Goal: Transaction & Acquisition: Purchase product/service

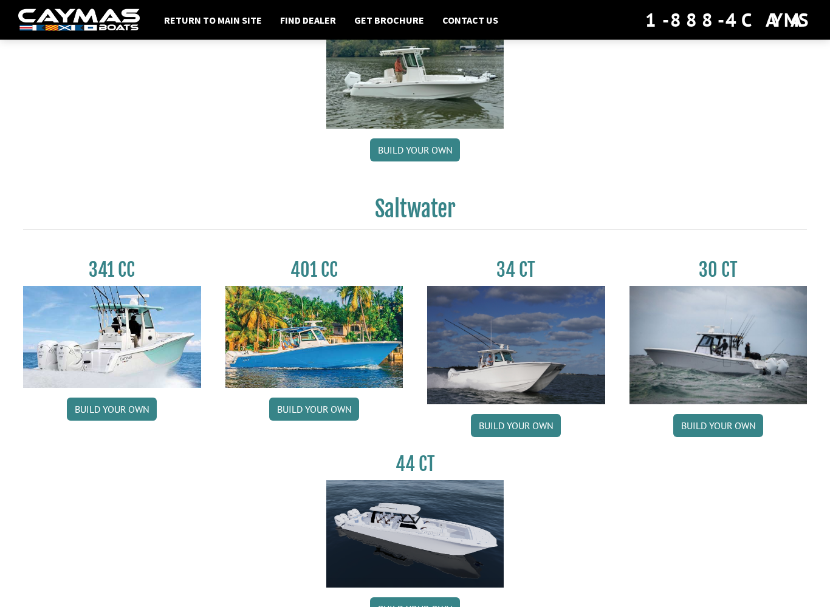
scroll to position [418, 0]
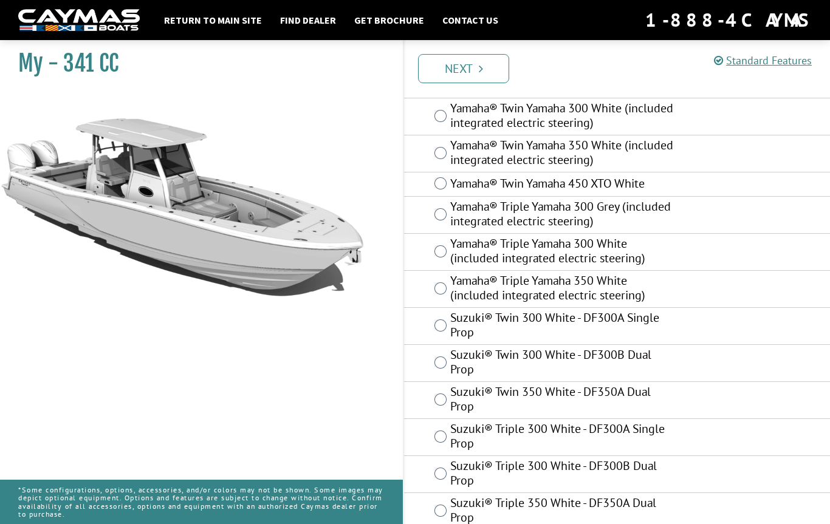
scroll to position [645, 0]
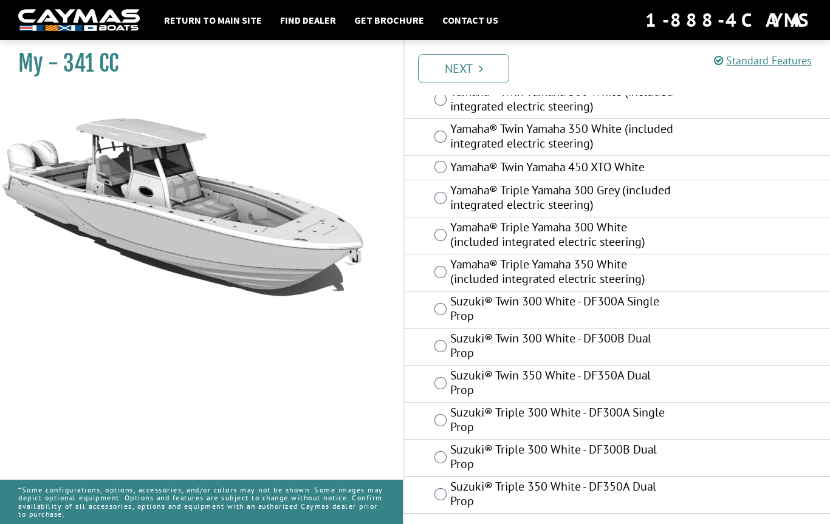
click at [459, 61] on link "Next" at bounding box center [463, 68] width 91 height 29
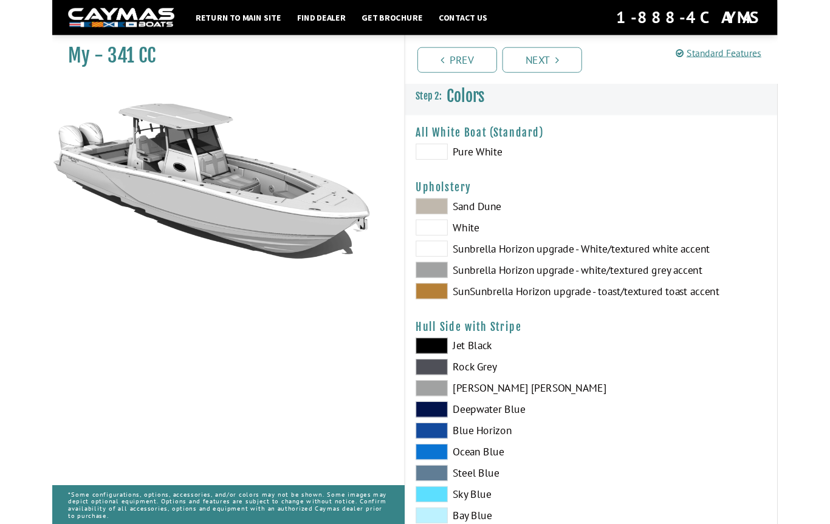
scroll to position [0, 0]
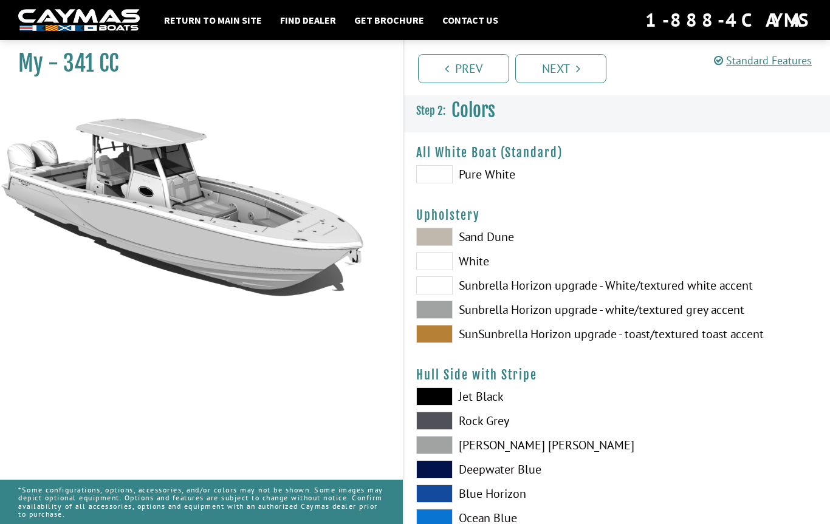
click at [436, 312] on span at bounding box center [434, 310] width 36 height 18
click at [437, 285] on span at bounding box center [434, 285] width 36 height 18
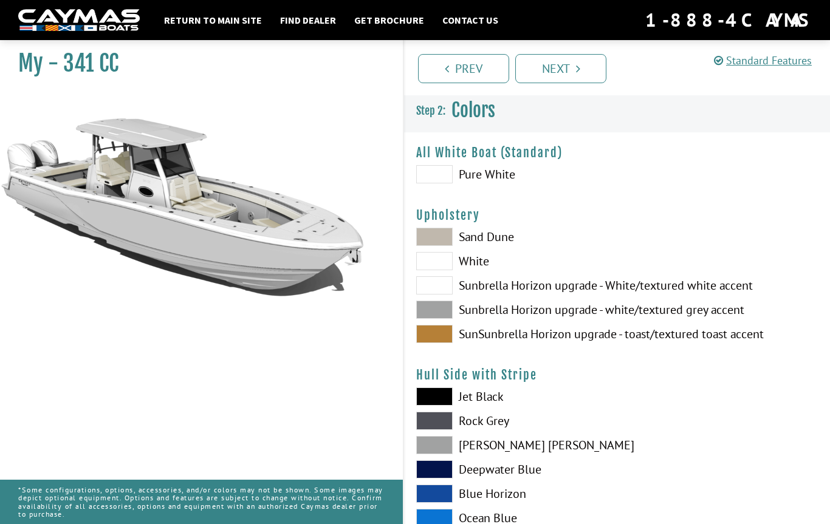
click at [434, 262] on span at bounding box center [434, 261] width 36 height 18
click at [438, 238] on span at bounding box center [434, 237] width 36 height 18
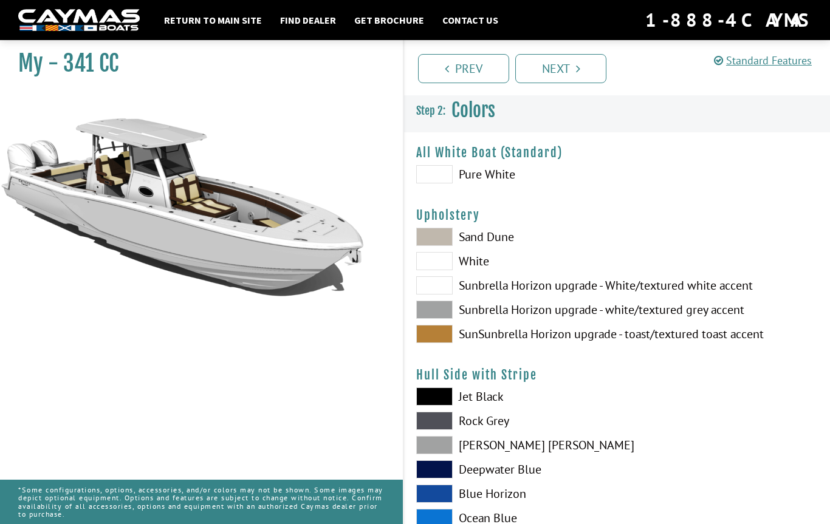
click at [442, 332] on span at bounding box center [434, 334] width 36 height 18
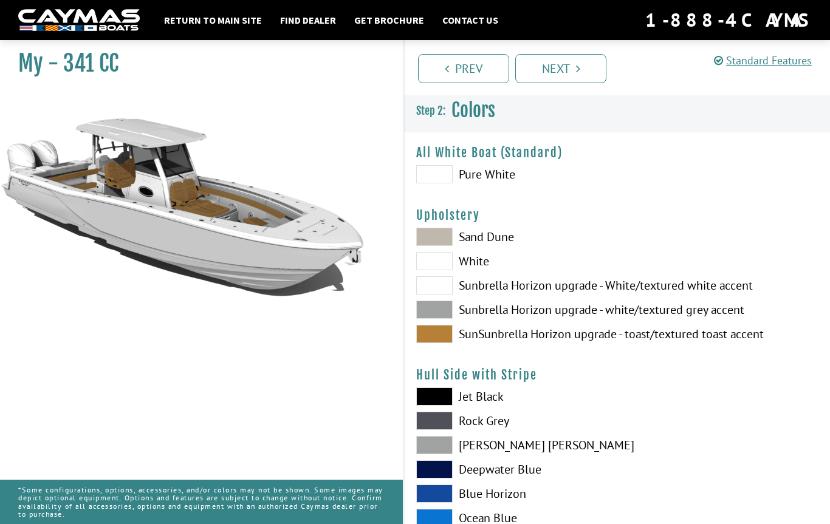
click at [437, 309] on span at bounding box center [434, 310] width 36 height 18
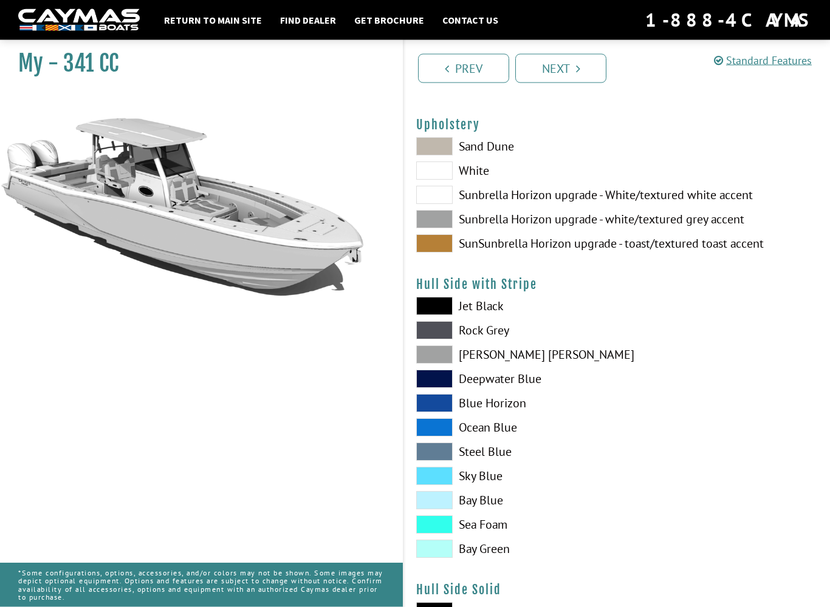
scroll to position [92, 0]
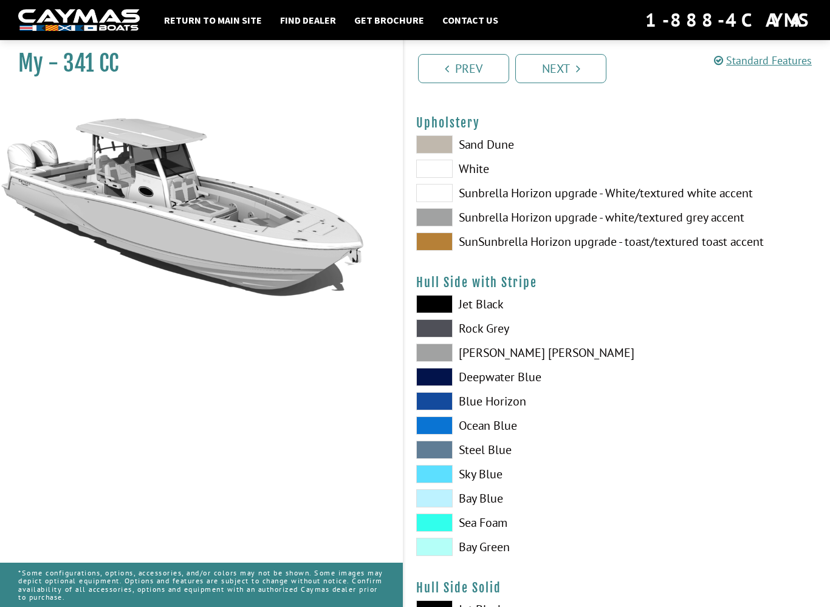
click at [439, 302] on span at bounding box center [434, 304] width 36 height 18
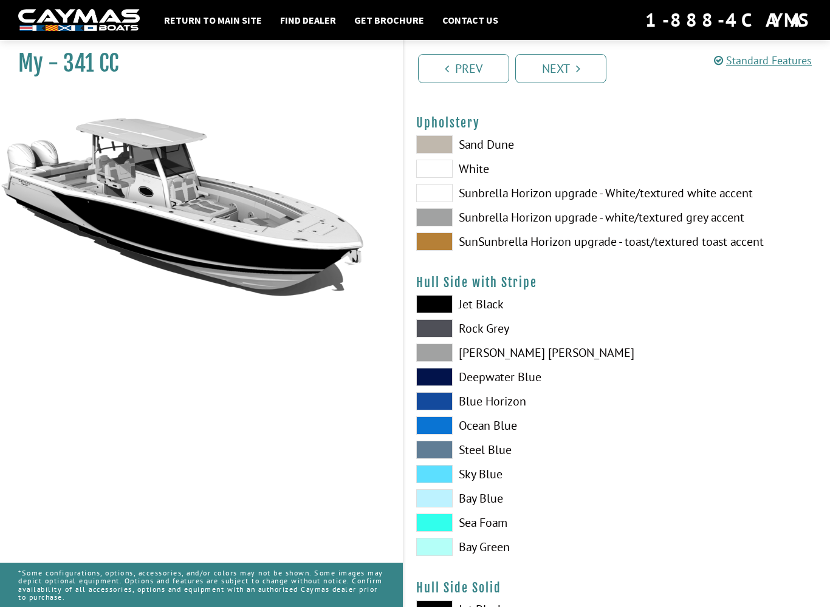
click at [440, 330] on span at bounding box center [434, 328] width 36 height 18
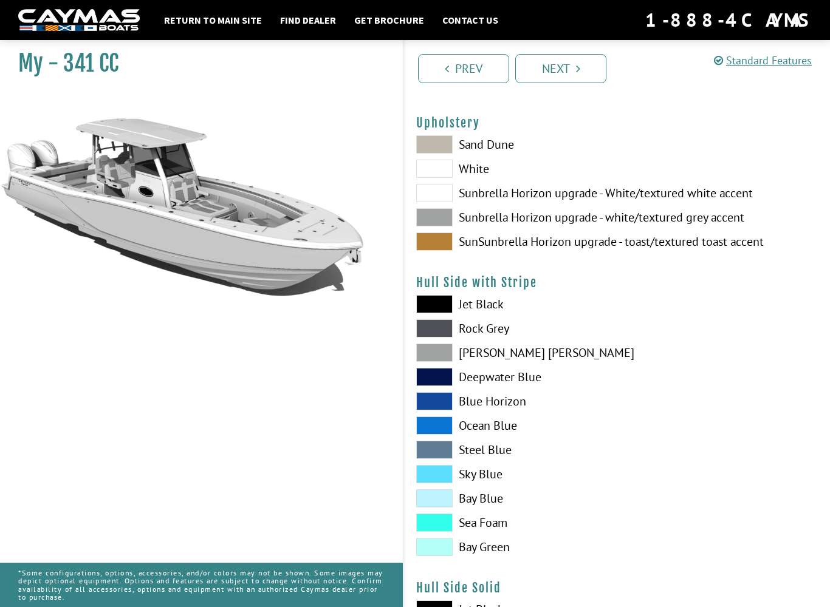
click at [440, 328] on span at bounding box center [434, 328] width 36 height 18
click at [440, 352] on span at bounding box center [434, 353] width 36 height 18
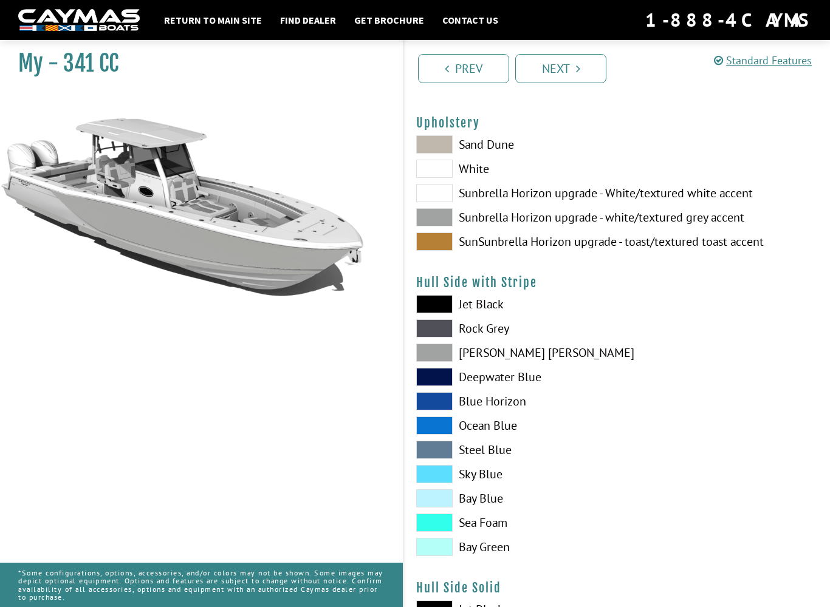
click at [440, 409] on span at bounding box center [434, 401] width 36 height 18
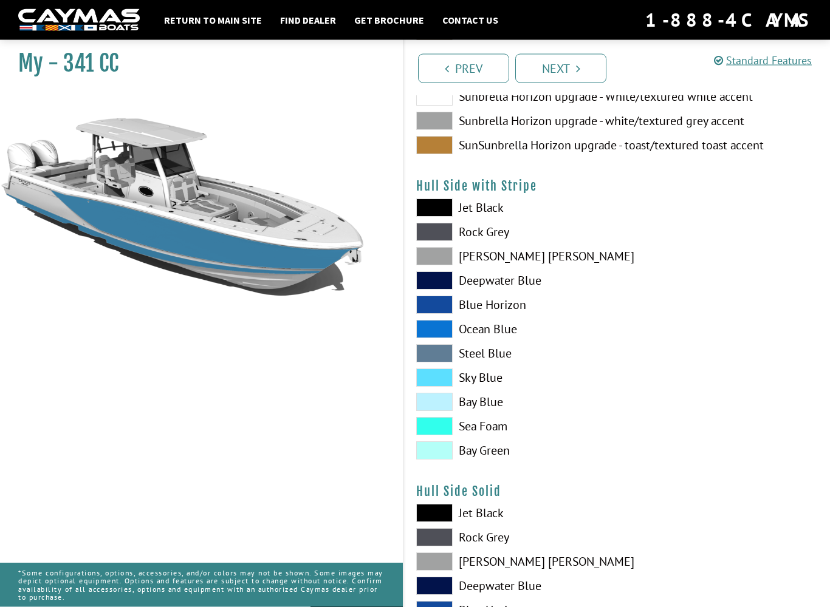
scroll to position [193, 0]
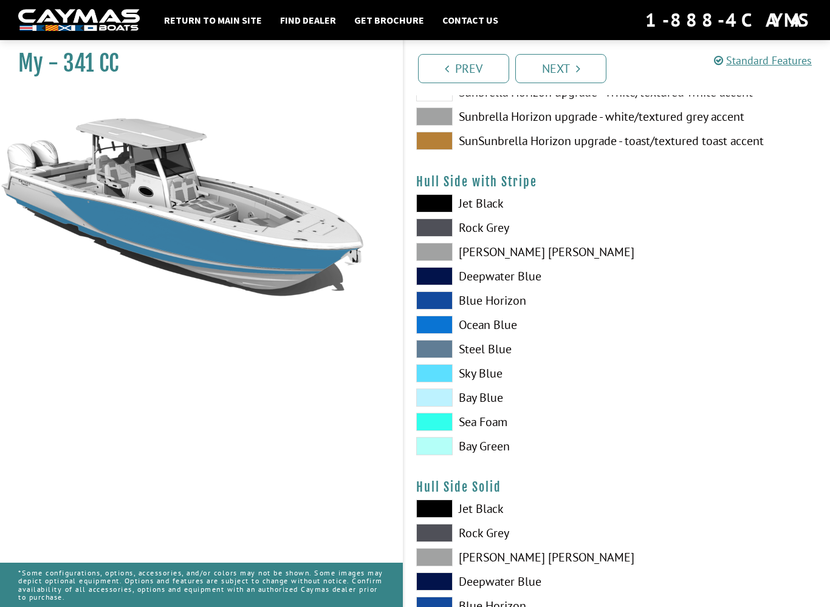
click at [438, 505] on span at bounding box center [434, 509] width 36 height 18
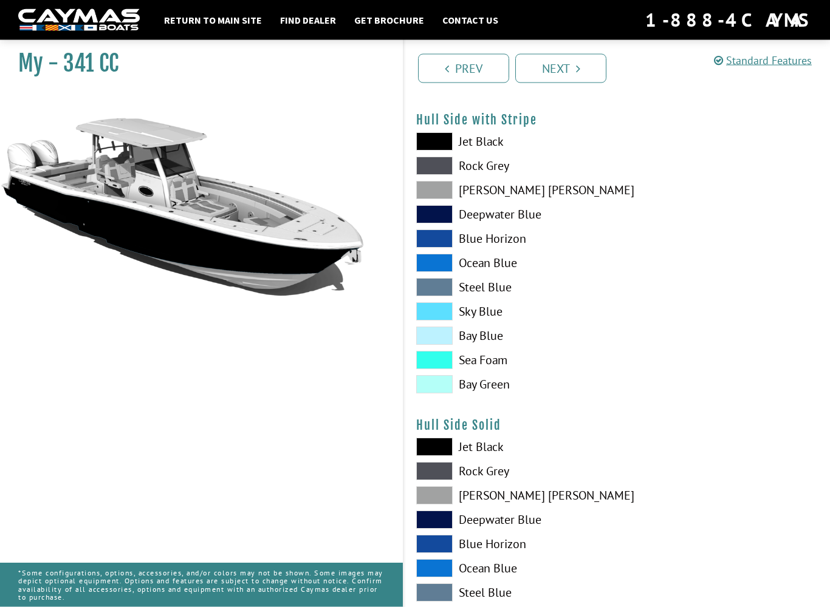
click at [434, 241] on span at bounding box center [434, 239] width 36 height 18
click at [439, 267] on span at bounding box center [434, 263] width 36 height 18
click at [442, 193] on span at bounding box center [434, 190] width 36 height 18
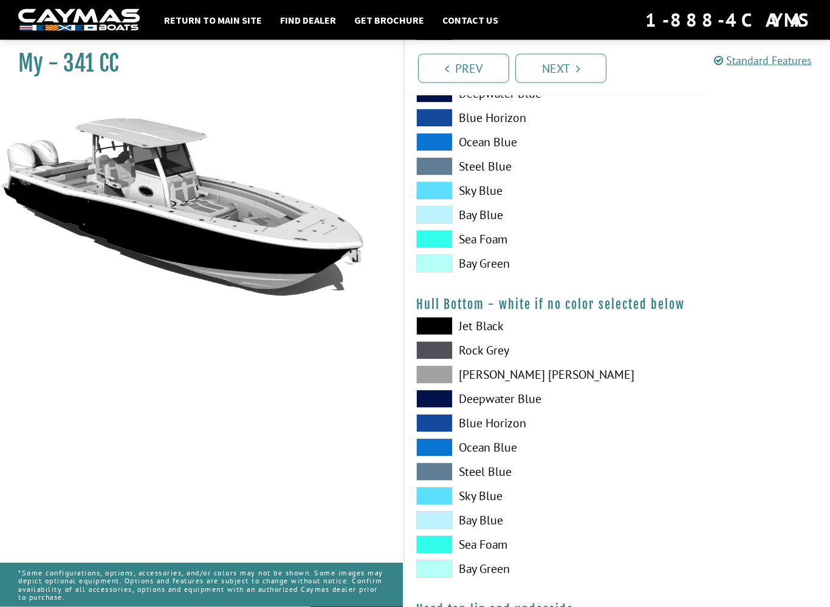
scroll to position [681, 0]
click at [437, 327] on span at bounding box center [434, 326] width 36 height 18
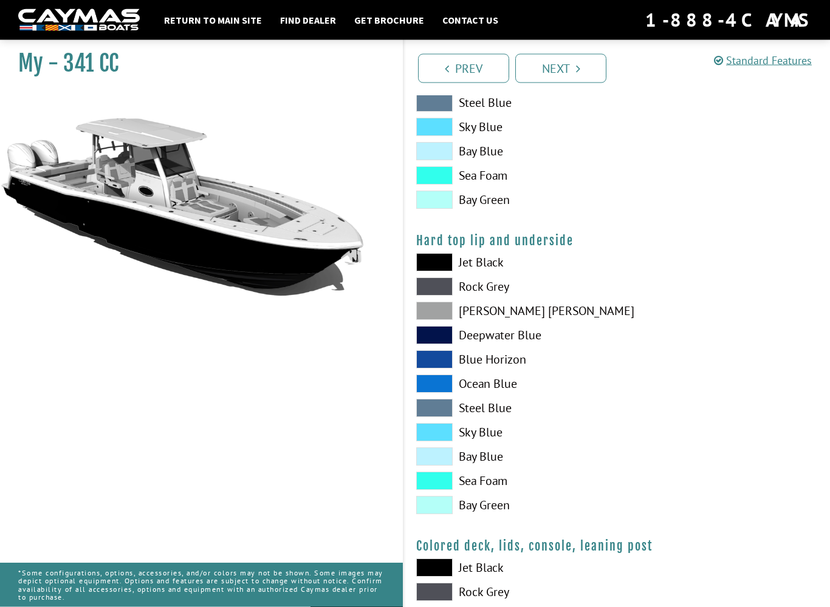
scroll to position [1051, 0]
click at [436, 264] on span at bounding box center [434, 262] width 36 height 18
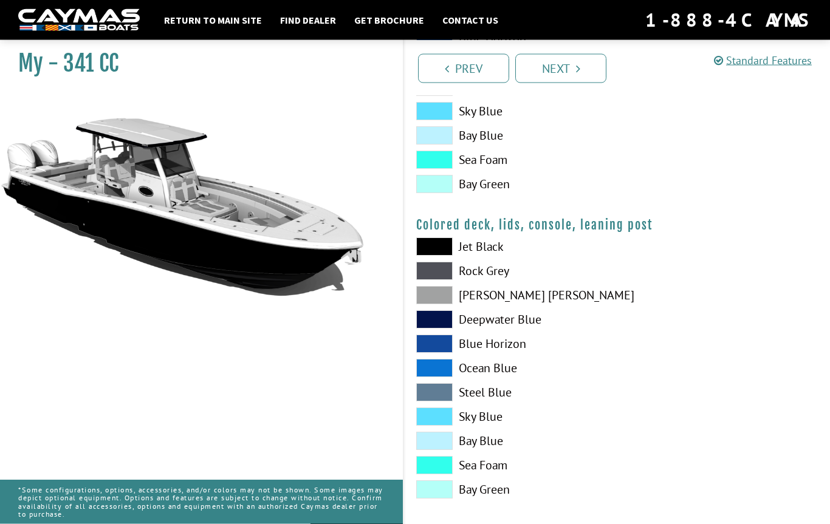
scroll to position [1387, 0]
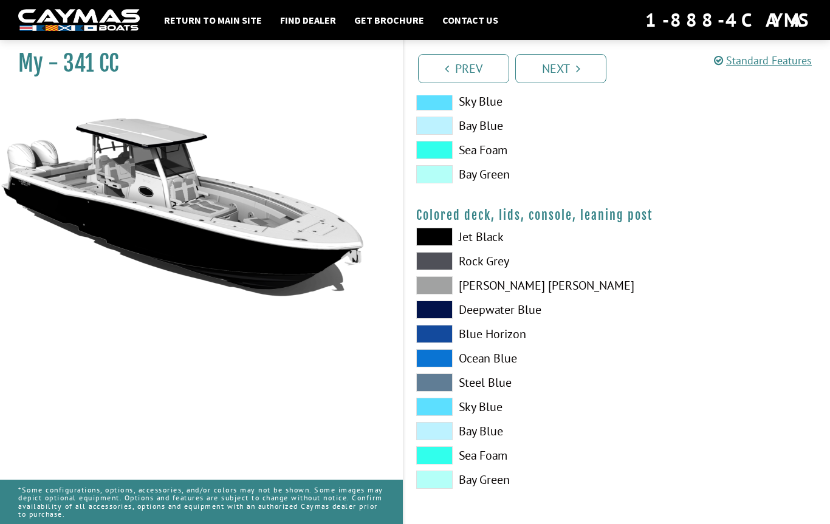
click at [440, 233] on span at bounding box center [434, 237] width 36 height 18
click at [443, 261] on span at bounding box center [434, 261] width 36 height 18
click at [436, 236] on span at bounding box center [434, 237] width 36 height 18
click at [581, 77] on link "Next" at bounding box center [560, 68] width 91 height 29
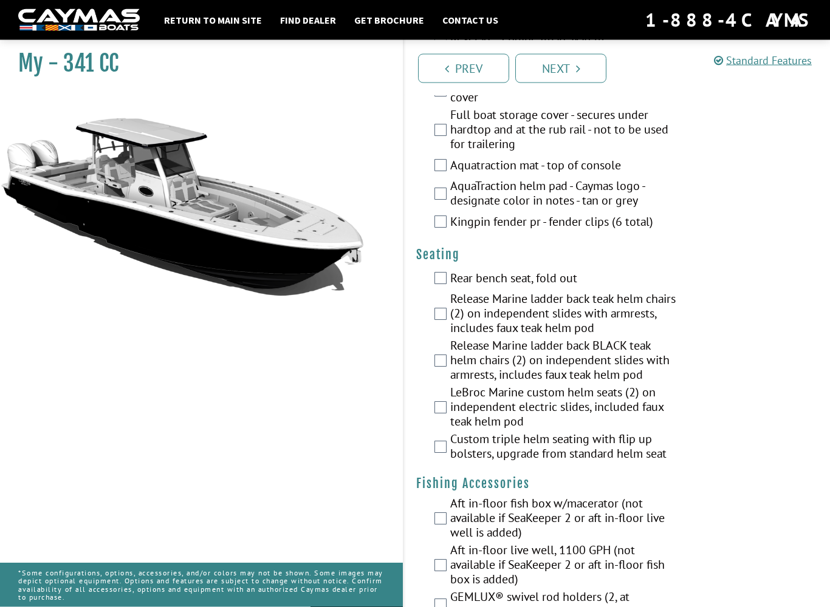
scroll to position [1057, 0]
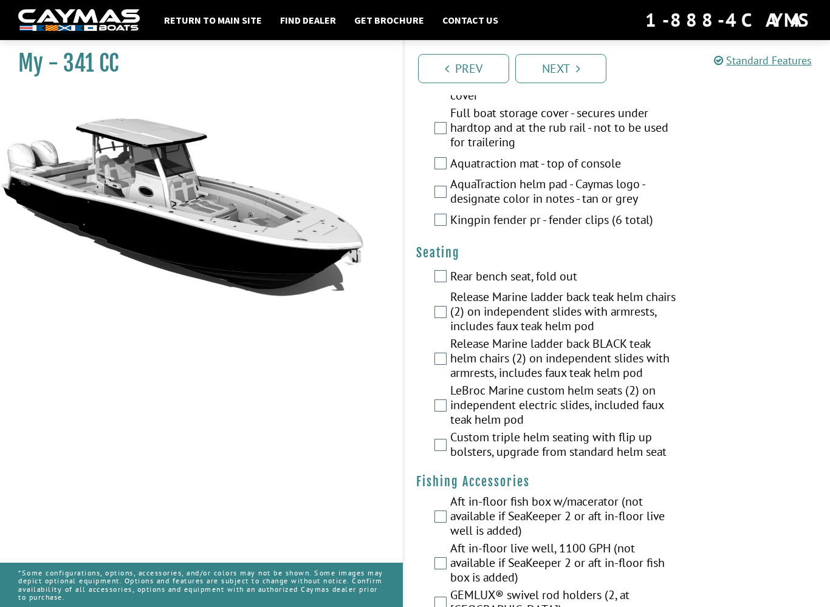
click at [451, 275] on label "Rear bench seat, fold out" at bounding box center [563, 278] width 227 height 18
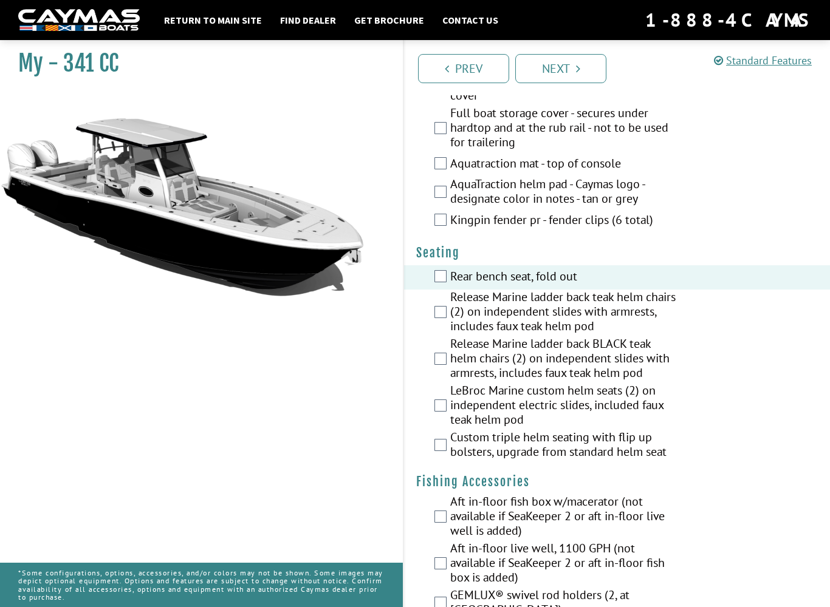
click at [451, 448] on label "Custom triple helm seating with flip up bolsters, upgrade from standard helm se…" at bounding box center [563, 446] width 227 height 32
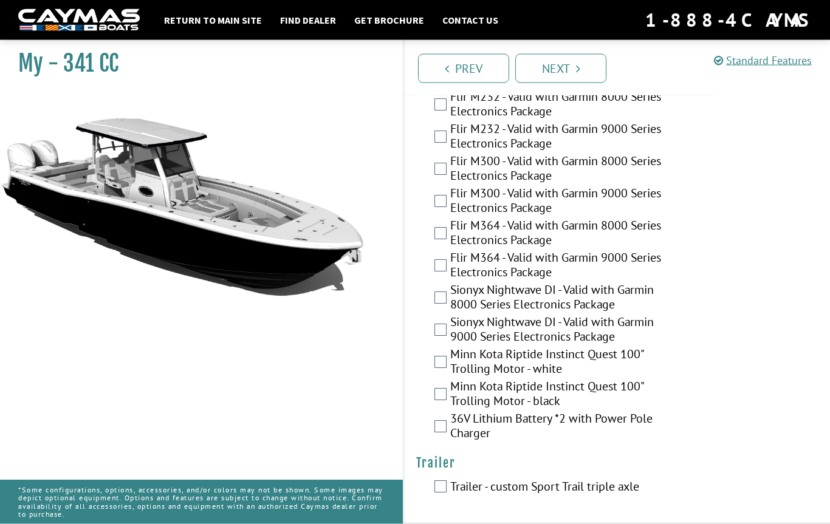
scroll to position [2734, 0]
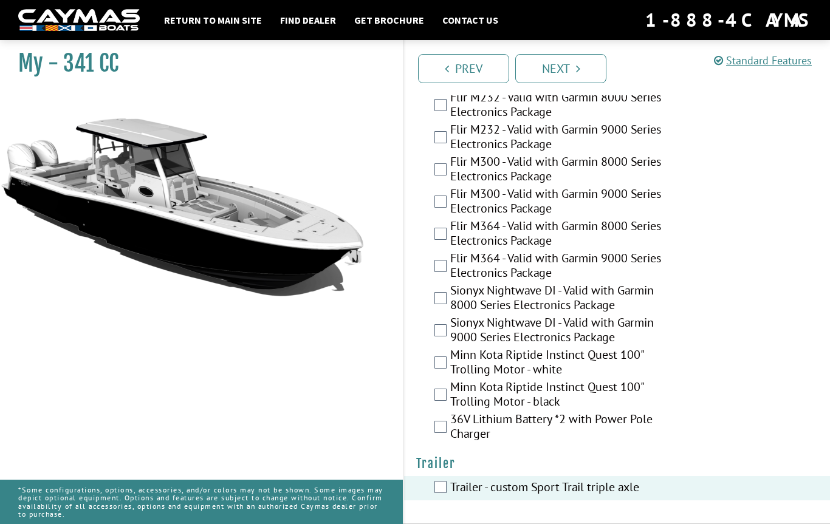
click at [574, 69] on link "Next" at bounding box center [560, 68] width 91 height 29
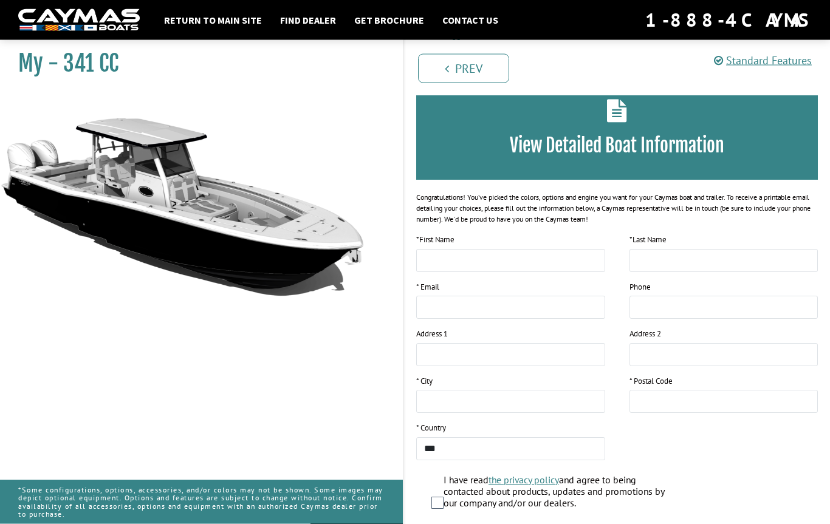
scroll to position [0, 0]
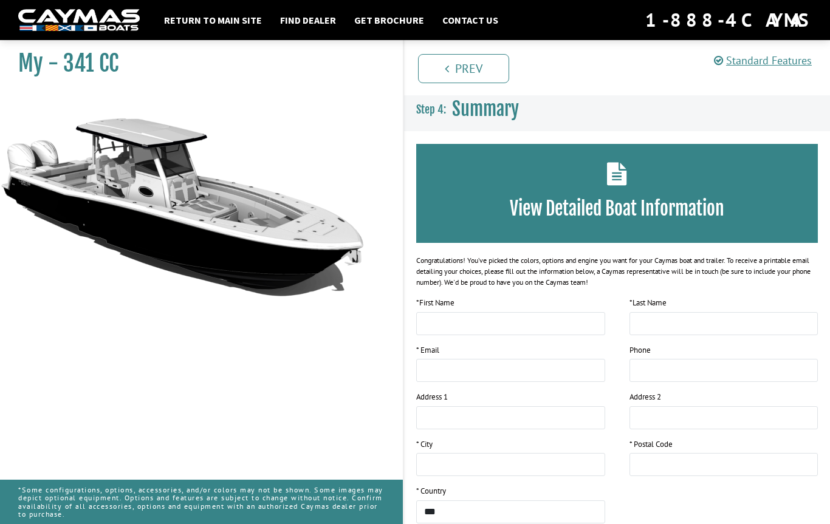
click at [308, 25] on link "Find Dealer" at bounding box center [308, 20] width 68 height 16
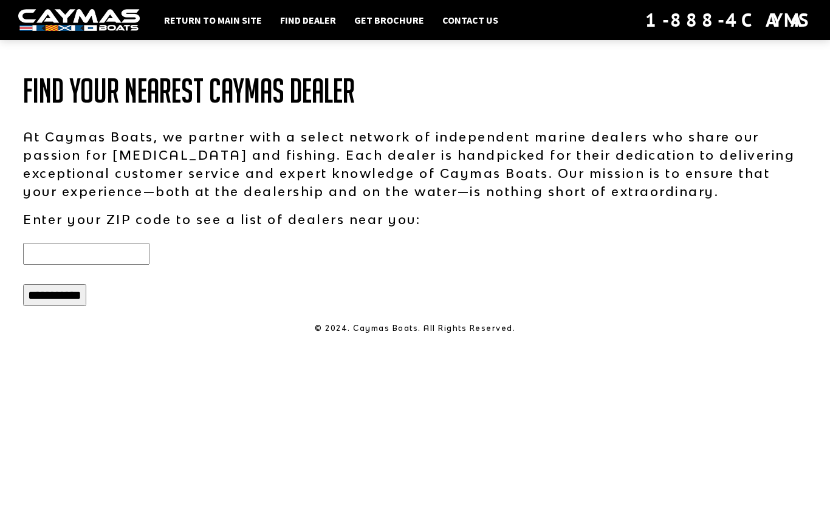
click at [94, 261] on input "text" at bounding box center [86, 254] width 126 height 22
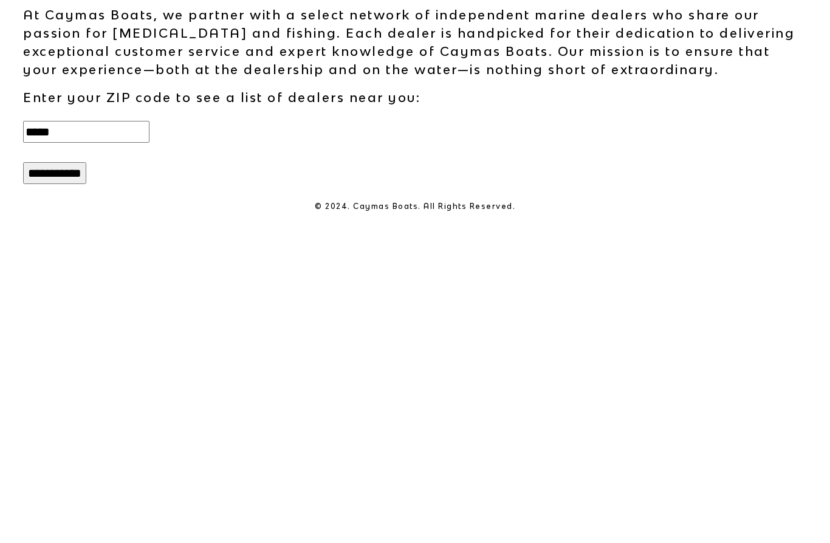
type input "*****"
click at [52, 284] on input "**********" at bounding box center [54, 295] width 63 height 22
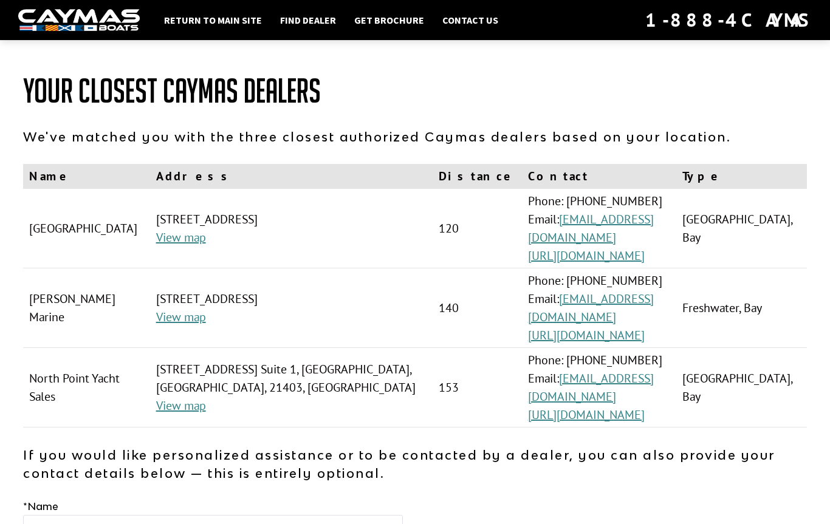
click at [211, 16] on link "Return to main site" at bounding box center [213, 20] width 110 height 16
